Goal: Book appointment/travel/reservation

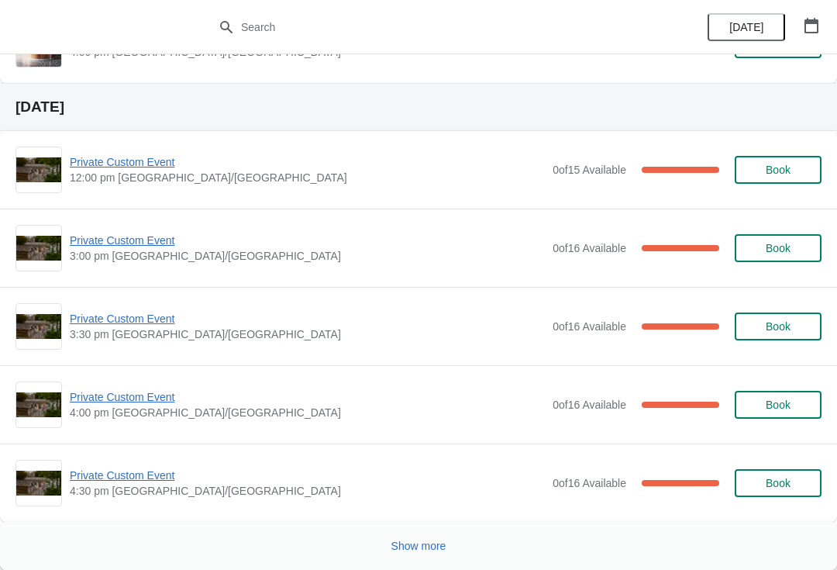
scroll to position [3239, 0]
click at [407, 551] on span "Show more" at bounding box center [418, 545] width 55 height 12
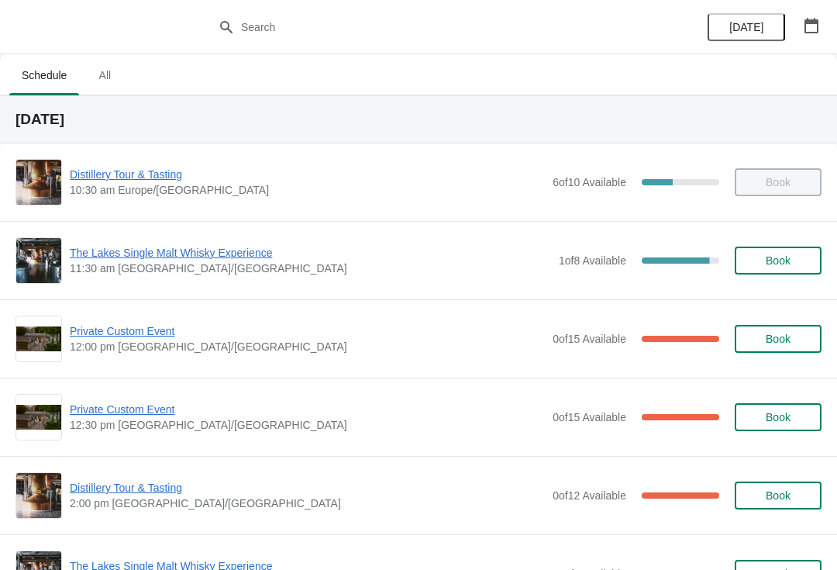
scroll to position [0, 0]
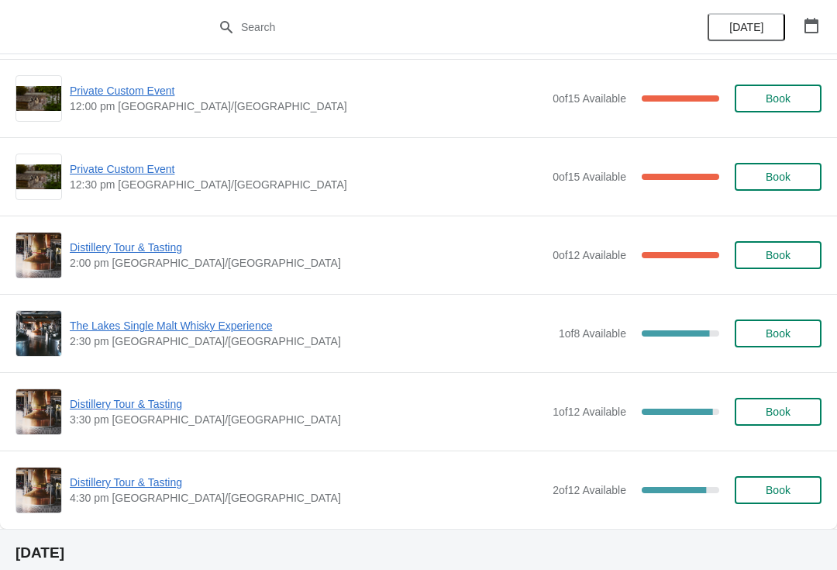
scroll to position [241, 0]
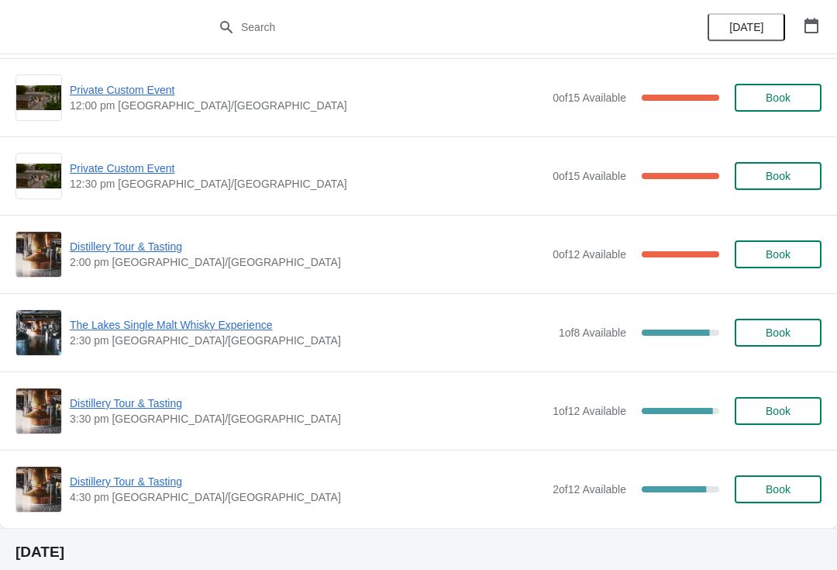
click at [769, 259] on span "Book" at bounding box center [778, 254] width 25 height 12
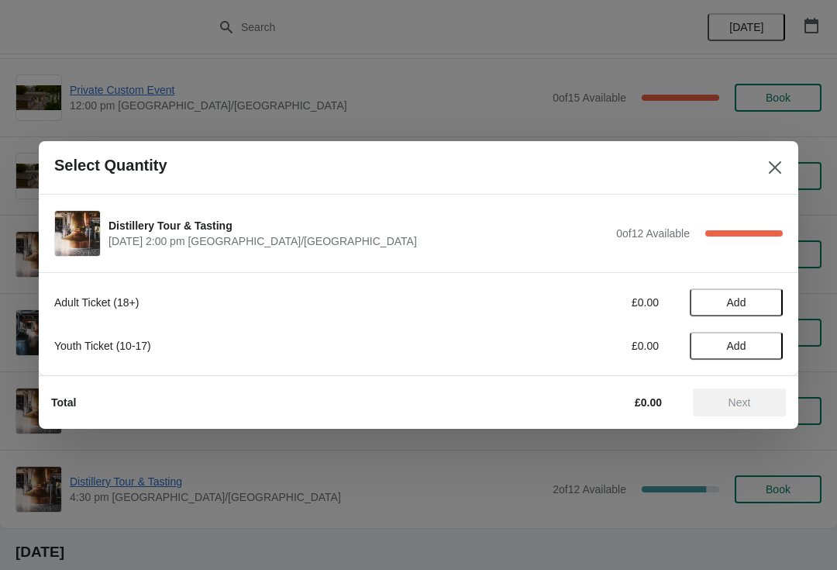
click at [741, 308] on span "Add" at bounding box center [736, 302] width 19 height 12
click at [770, 303] on icon at bounding box center [763, 302] width 16 height 16
click at [769, 300] on icon at bounding box center [763, 302] width 16 height 16
click at [711, 305] on icon at bounding box center [709, 302] width 16 height 16
click at [743, 345] on span "Add" at bounding box center [736, 345] width 19 height 12
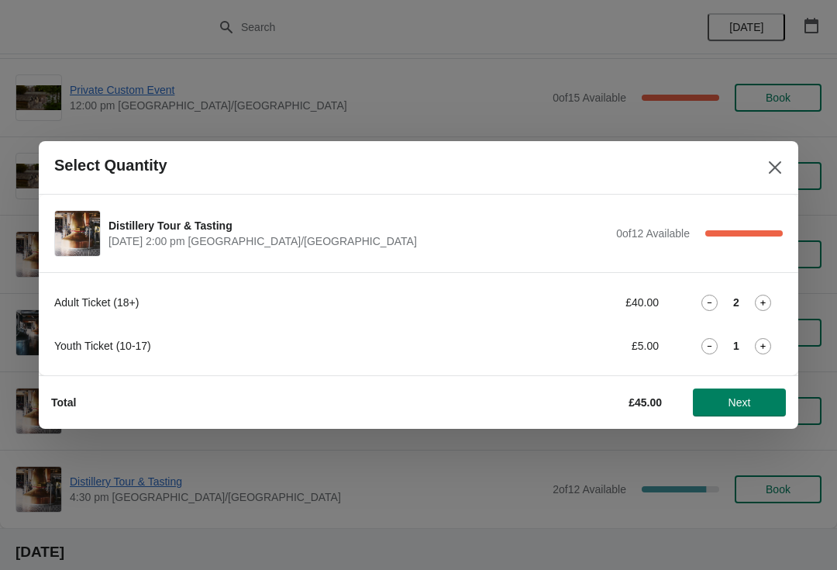
click at [743, 397] on span "Next" at bounding box center [739, 402] width 22 height 12
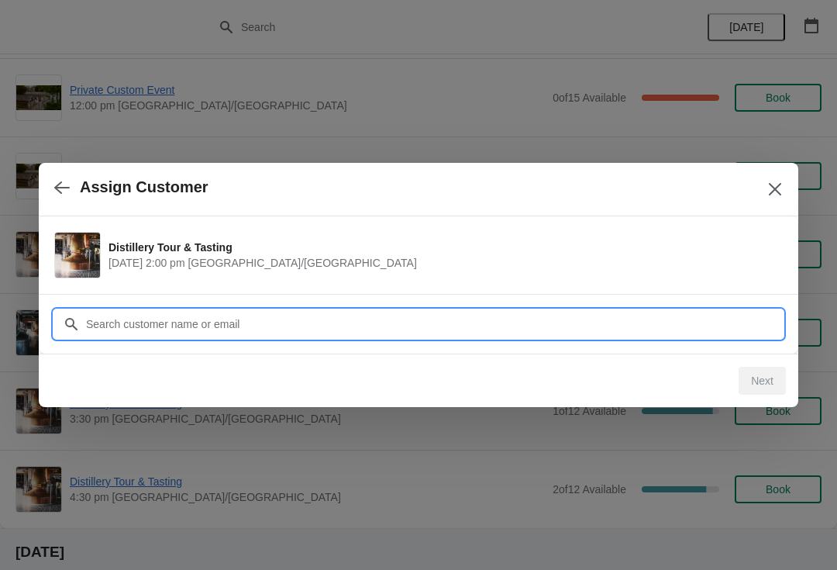
click at [294, 311] on input "Customer" at bounding box center [433, 324] width 697 height 28
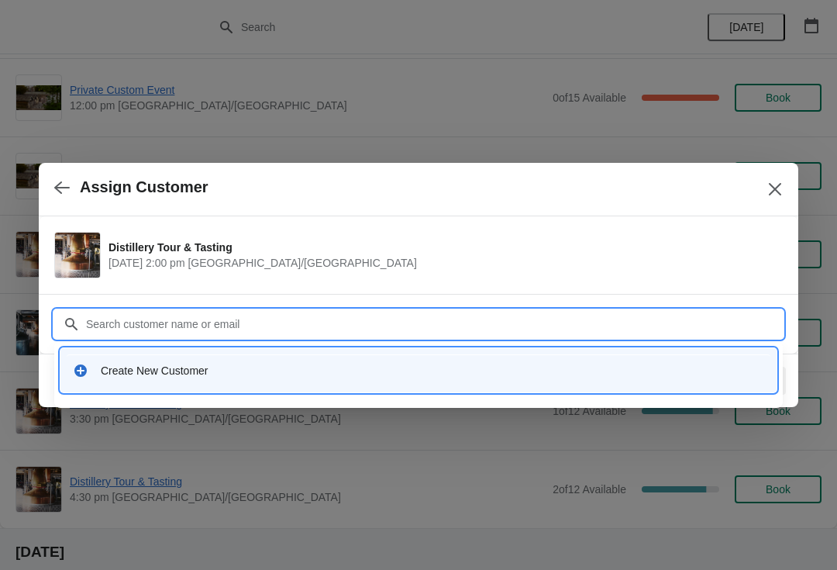
click at [214, 355] on div "Create New Customer" at bounding box center [419, 370] width 704 height 32
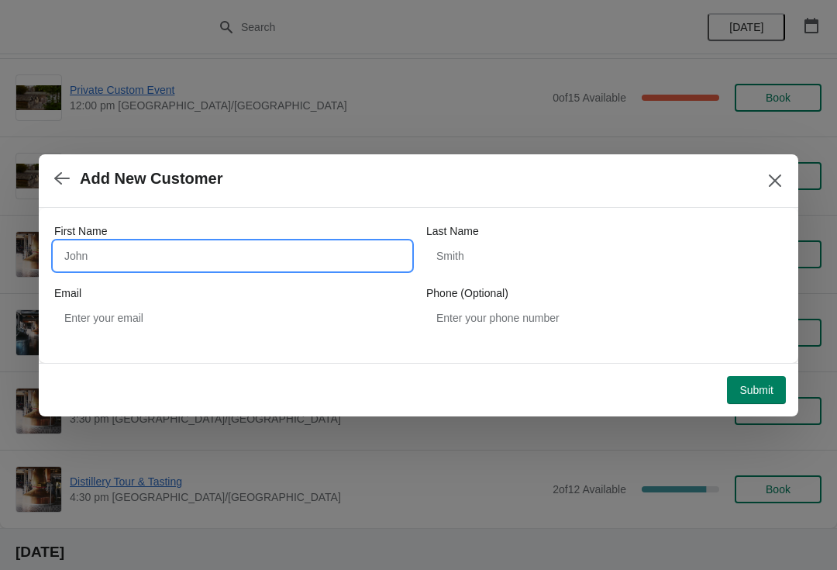
click at [176, 260] on input "First Name" at bounding box center [232, 256] width 356 height 28
type input "Paul"
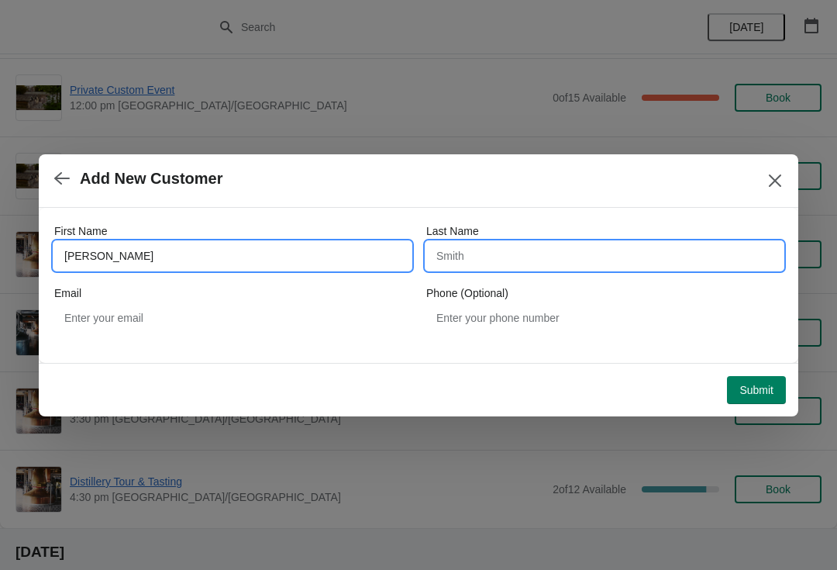
click at [524, 246] on input "Last Name" at bounding box center [604, 256] width 356 height 28
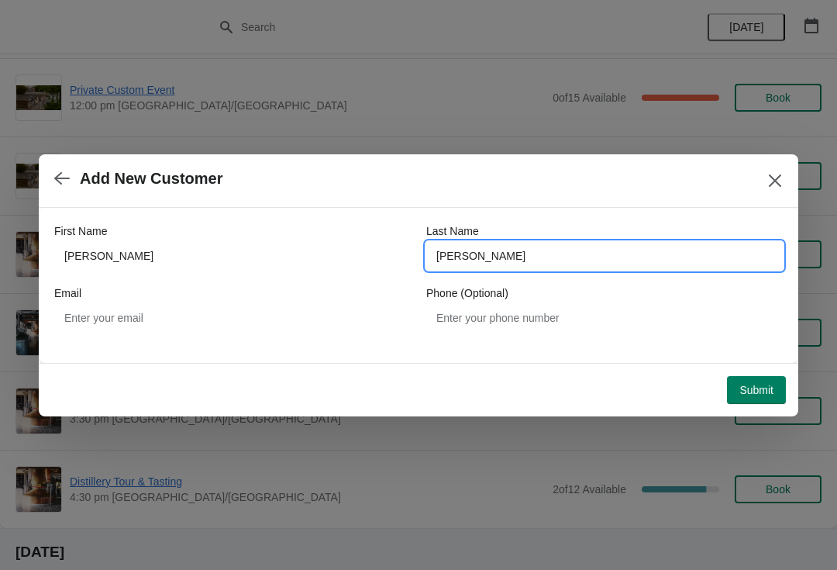
type input "Wiseman"
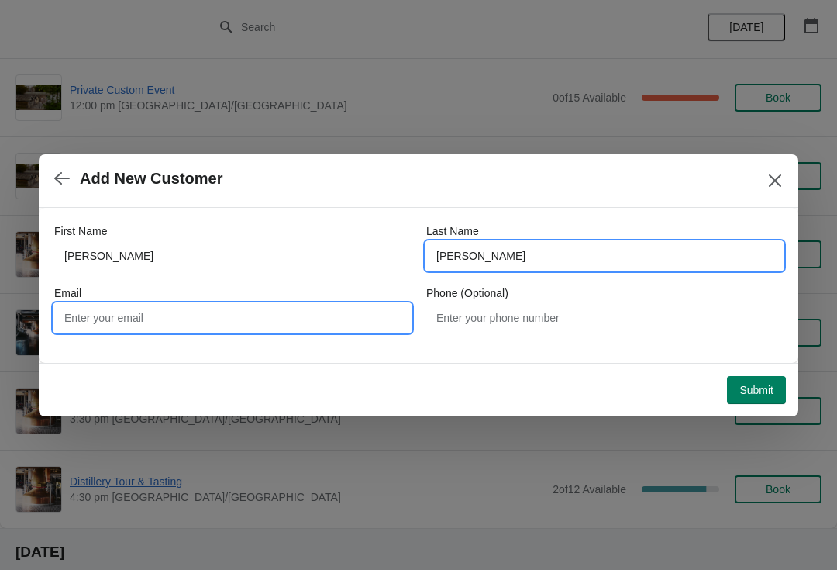
click at [259, 318] on input "Email" at bounding box center [232, 318] width 356 height 28
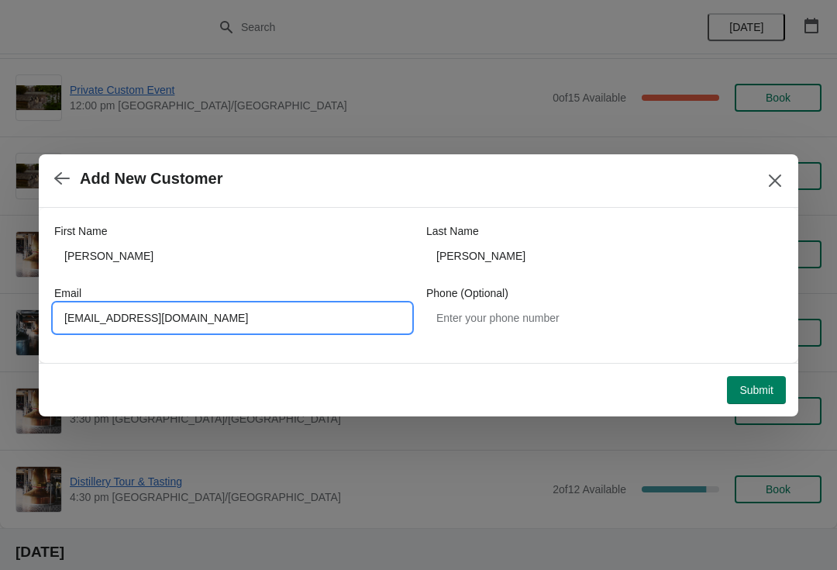
type input "Sprw69@gmail.com"
click at [762, 387] on span "Submit" at bounding box center [756, 390] width 34 height 12
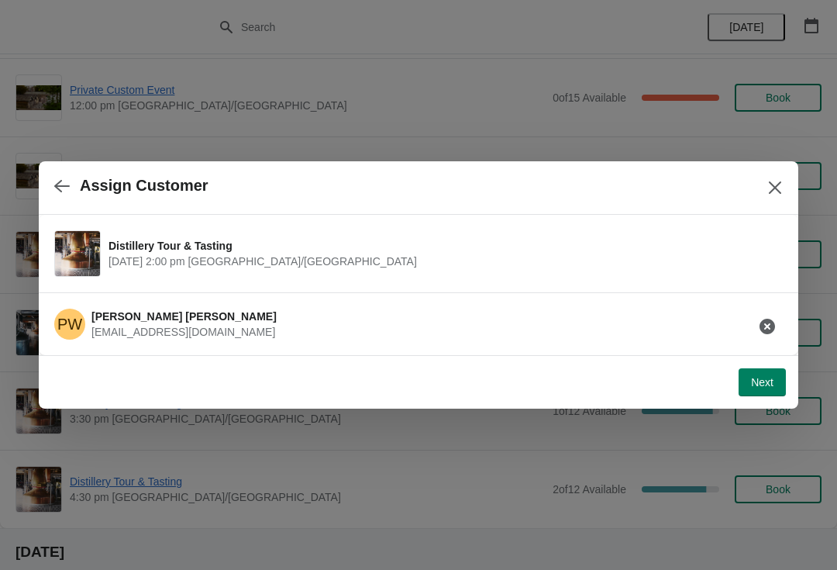
click at [753, 376] on span "Next" at bounding box center [762, 382] width 22 height 12
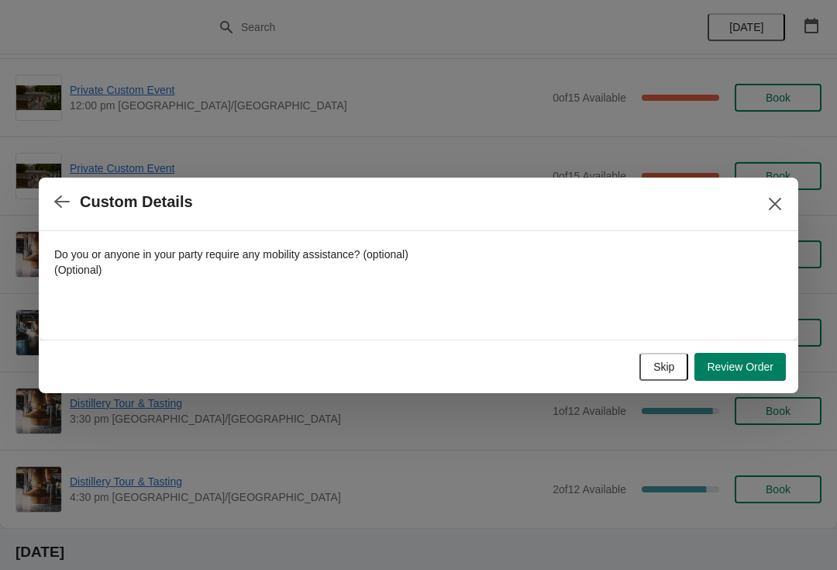
click at [659, 356] on button "Skip" at bounding box center [663, 367] width 49 height 28
